Goal: Task Accomplishment & Management: Complete application form

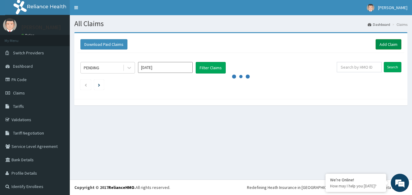
click at [384, 44] on link "Add Claim" at bounding box center [388, 44] width 26 height 10
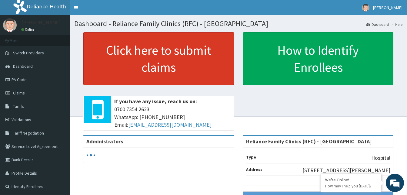
click at [172, 59] on link "Click here to submit claims" at bounding box center [158, 58] width 151 height 53
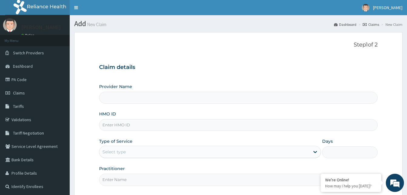
type input "Reliance Family Clinics (RFC) - Gbagada"
click at [119, 125] on input "HMO ID" at bounding box center [238, 125] width 279 height 12
paste input "SRF/10068/A"
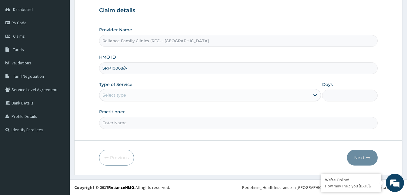
type input "SRF/10068/A"
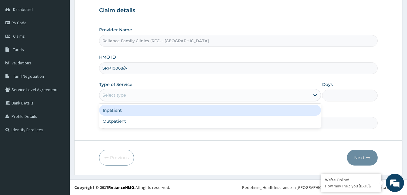
click at [141, 94] on div "Select type" at bounding box center [204, 95] width 210 height 10
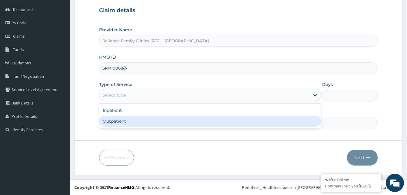
click at [137, 117] on div "Outpatient" at bounding box center [210, 120] width 222 height 11
type input "1"
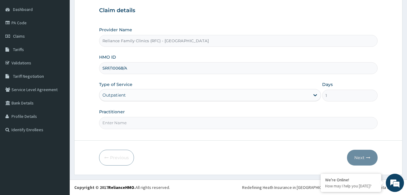
click at [136, 119] on input "Practitioner" at bounding box center [238, 123] width 279 height 12
type input "LOCUM"
click at [364, 160] on button "Next" at bounding box center [362, 157] width 31 height 16
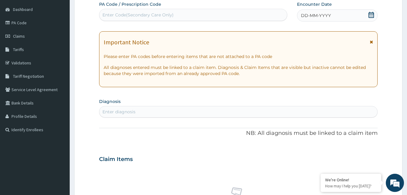
click at [356, 18] on div "DD-MM-YYYY" at bounding box center [337, 15] width 81 height 12
click at [168, 120] on div "PA Code / Prescription Code Enter Code(Secondary Care Only) Encounter Date 15-1…" at bounding box center [238, 158] width 279 height 314
click at [166, 114] on div "Enter diagnosis" at bounding box center [238, 112] width 278 height 10
type input "htn"
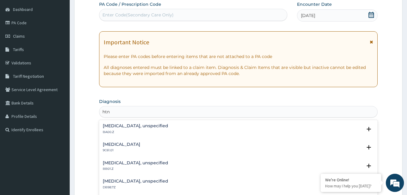
click at [135, 128] on div "Essential hypertension, unspecified BA00.Z" at bounding box center [135, 128] width 65 height 11
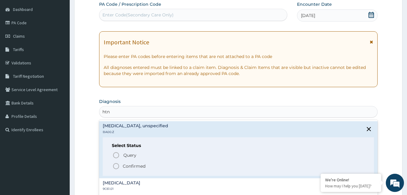
click at [116, 165] on icon "status option filled" at bounding box center [115, 165] width 7 height 7
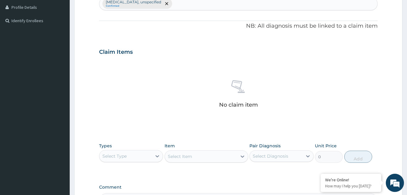
scroll to position [239, 0]
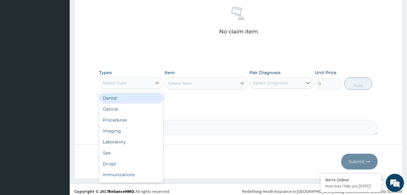
drag, startPoint x: 135, startPoint y: 81, endPoint x: 136, endPoint y: 116, distance: 35.8
click at [135, 82] on div "Select Type" at bounding box center [125, 83] width 52 height 10
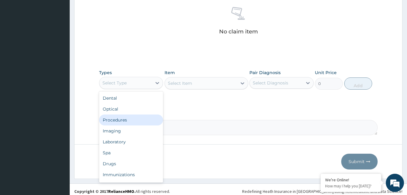
click at [135, 120] on div "Procedures" at bounding box center [131, 119] width 64 height 11
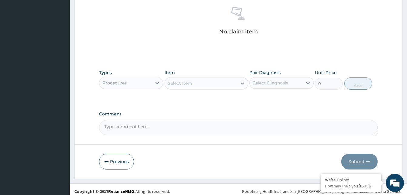
click at [216, 85] on div "Select Item" at bounding box center [201, 83] width 72 height 10
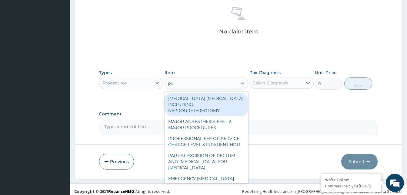
type input "prac"
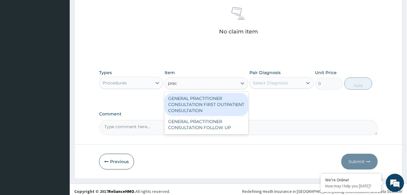
type input "3370.125"
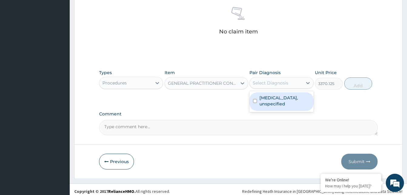
click at [290, 83] on div "Select Diagnosis" at bounding box center [276, 83] width 52 height 10
checkbox input "true"
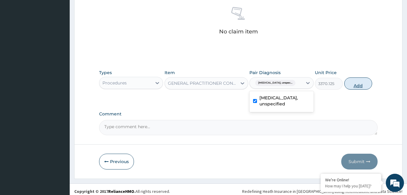
click at [355, 85] on button "Add" at bounding box center [358, 83] width 28 height 12
type input "0"
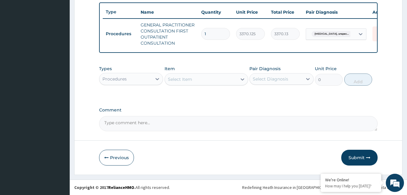
scroll to position [228, 0]
click at [139, 82] on div "Procedures" at bounding box center [125, 79] width 52 height 10
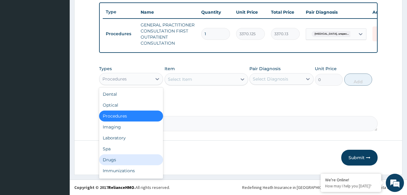
click at [113, 159] on div "Drugs" at bounding box center [131, 159] width 64 height 11
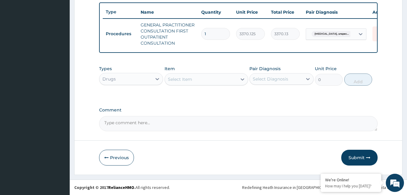
click at [197, 82] on div "Select Item" at bounding box center [201, 79] width 72 height 10
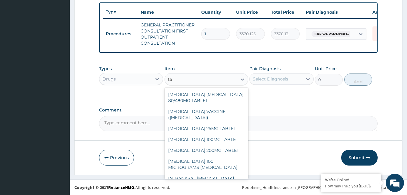
type input "t"
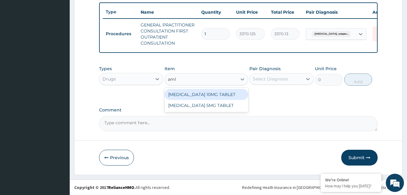
type input "amlo"
type input "100"
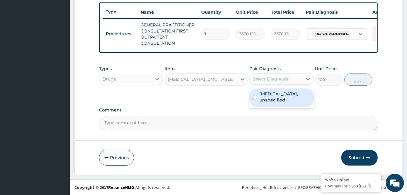
drag, startPoint x: 290, startPoint y: 77, endPoint x: 288, endPoint y: 93, distance: 16.2
click at [290, 80] on div "Select Diagnosis" at bounding box center [276, 79] width 52 height 10
drag, startPoint x: 289, startPoint y: 93, endPoint x: 304, endPoint y: 87, distance: 16.3
click at [290, 93] on label "Essential hypertension, unspecified" at bounding box center [284, 97] width 50 height 12
checkbox input "true"
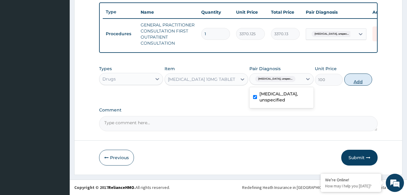
click at [353, 79] on button "Add" at bounding box center [358, 79] width 28 height 12
type input "0"
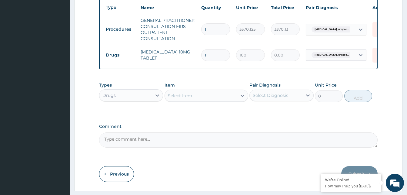
type input "0.00"
type input "3"
type input "300.00"
type input "30"
type input "3000.00"
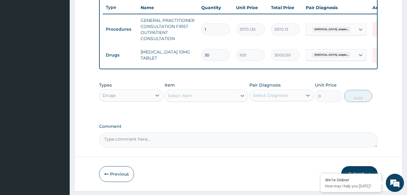
type input "30"
click at [197, 100] on div "Select Item" at bounding box center [201, 96] width 72 height 10
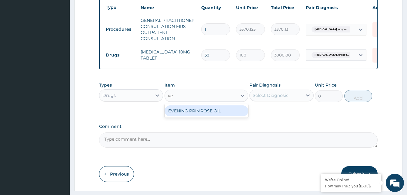
type input "v"
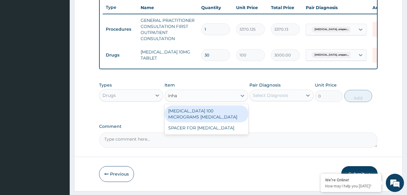
type input "inha"
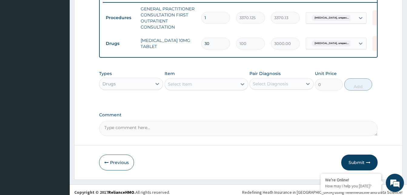
scroll to position [249, 0]
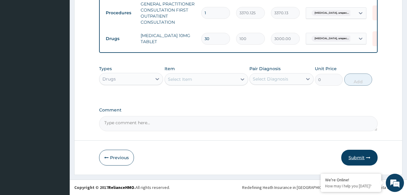
click at [356, 157] on button "Submit" at bounding box center [359, 157] width 36 height 16
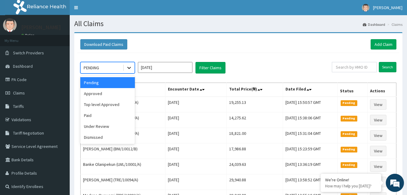
click at [126, 69] on div at bounding box center [129, 67] width 11 height 11
click at [115, 92] on div "Approved" at bounding box center [107, 93] width 55 height 11
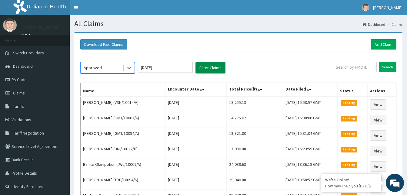
click at [216, 65] on button "Filter Claims" at bounding box center [211, 68] width 30 height 12
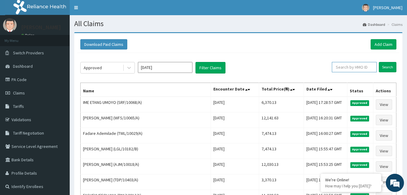
click at [339, 71] on input "text" at bounding box center [354, 67] width 45 height 10
paste input "REL/10125/A"
type input "REL/10125/A"
click at [390, 68] on input "Search" at bounding box center [388, 67] width 18 height 10
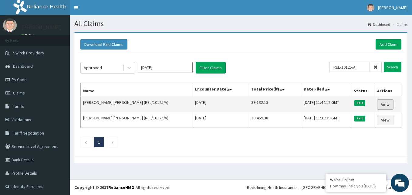
click at [380, 102] on link "View" at bounding box center [385, 104] width 16 height 10
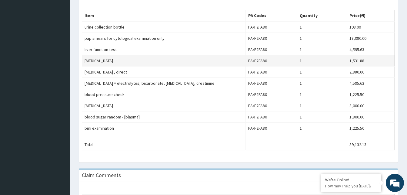
scroll to position [216, 0]
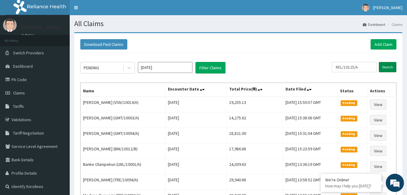
click at [390, 66] on input "Search" at bounding box center [388, 67] width 18 height 10
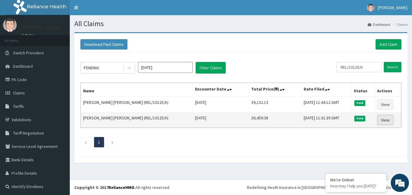
click at [385, 119] on link "View" at bounding box center [385, 120] width 16 height 10
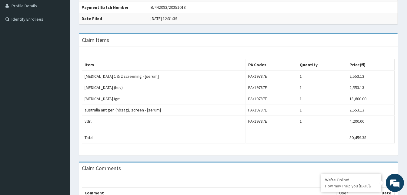
scroll to position [182, 0]
